Goal: Navigation & Orientation: Find specific page/section

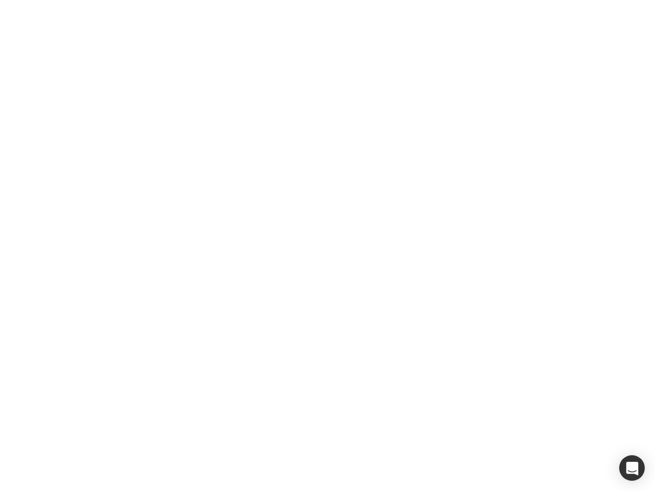
click at [328, 246] on div at bounding box center [327, 245] width 655 height 491
click at [632, 468] on div "button" at bounding box center [632, 468] width 26 height 26
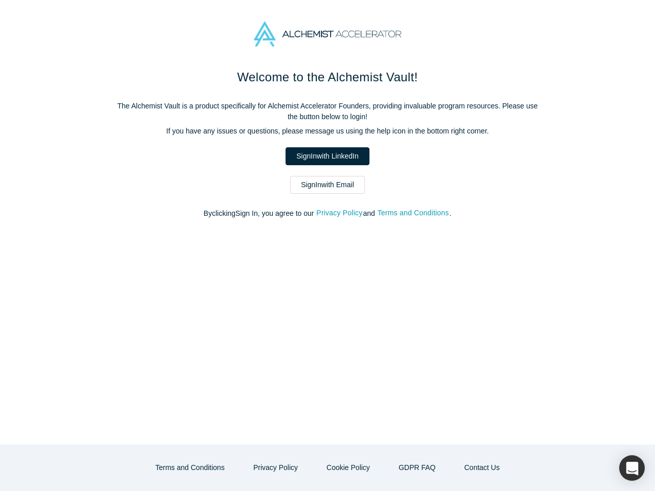
click at [328, 246] on div "Welcome to the Alchemist Vault! The Alchemist Vault is a product specifically f…" at bounding box center [327, 256] width 655 height 377
click at [341, 213] on button "Privacy Policy" at bounding box center [339, 213] width 47 height 12
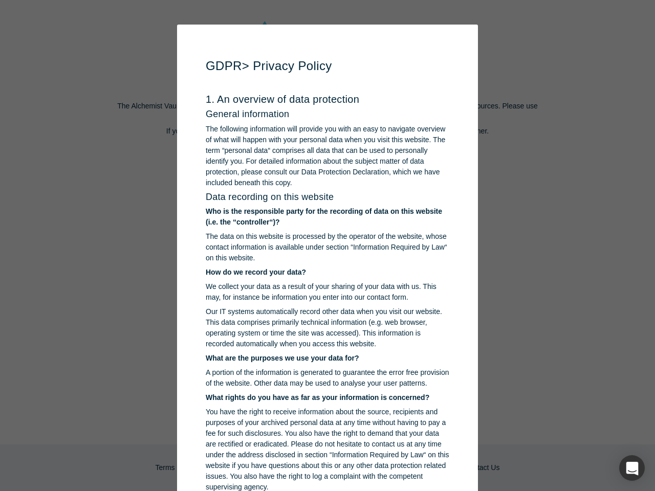
click at [279, 468] on p "You have the right to receive information about the source, recipients and purp…" at bounding box center [328, 450] width 244 height 86
click at [347, 468] on p "You have the right to receive information about the source, recipients and purp…" at bounding box center [328, 450] width 244 height 86
click at [632, 468] on div "button" at bounding box center [632, 468] width 26 height 26
